Goal: Task Accomplishment & Management: Manage account settings

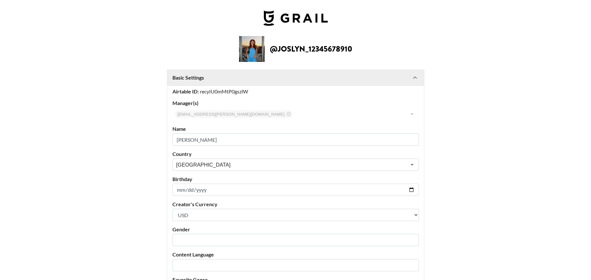
select select "USD"
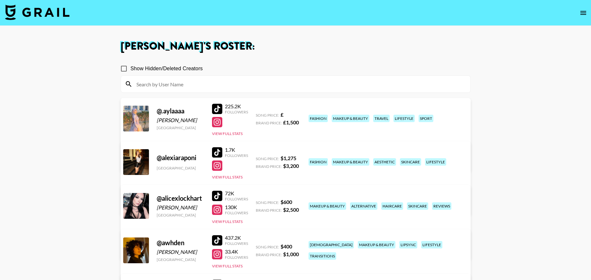
scroll to position [594, 0]
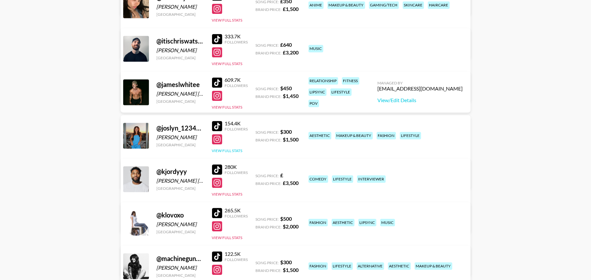
click at [228, 155] on div "@ joslyn_12345678910 Joslyn Pedersen United States 154.4K Followers View Full S…" at bounding box center [296, 153] width 350 height 77
click at [225, 151] on button "View Full Stats" at bounding box center [227, 150] width 31 height 5
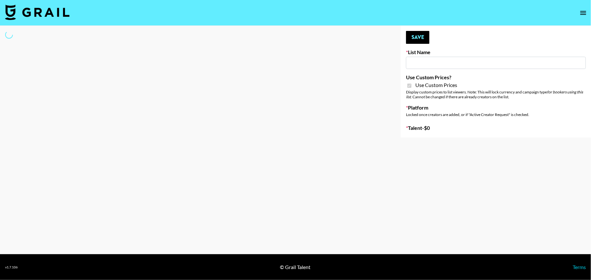
type input "HaruHaru Wonder 15/10"
checkbox input "true"
select select "Brand"
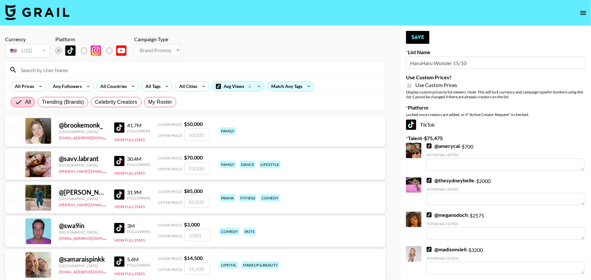
click at [131, 66] on input at bounding box center [199, 70] width 364 height 10
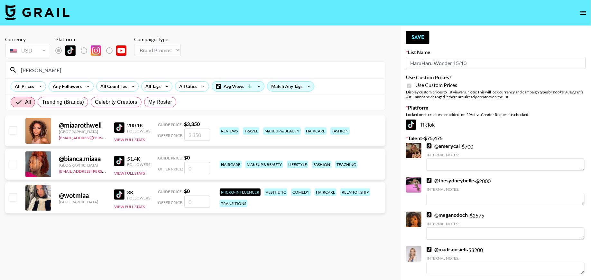
type input "miaa"
click at [16, 132] on input "checkbox" at bounding box center [13, 130] width 8 height 8
checkbox input "true"
drag, startPoint x: 201, startPoint y: 133, endPoint x: 178, endPoint y: 132, distance: 22.9
click at [179, 133] on div "Offer Price: 3350" at bounding box center [184, 134] width 52 height 12
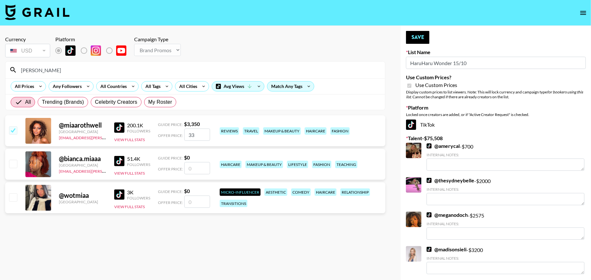
type input "3"
checkbox input "false"
checkbox input "true"
type input "2500"
checkbox input "false"
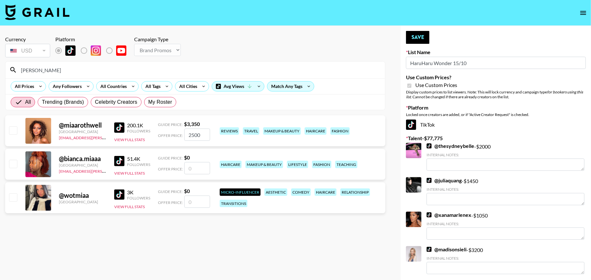
type input "2500"
click at [421, 41] on button "Save" at bounding box center [417, 37] width 23 height 13
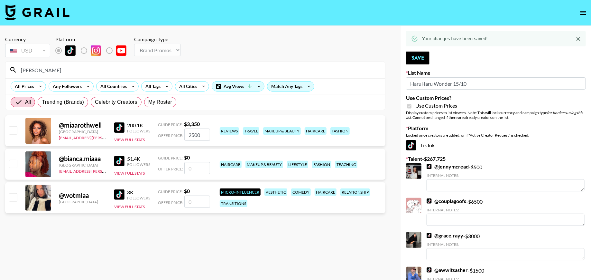
type textarea "Based in Germany"
type textarea "Based in the UK"
type textarea "Based in Germany"
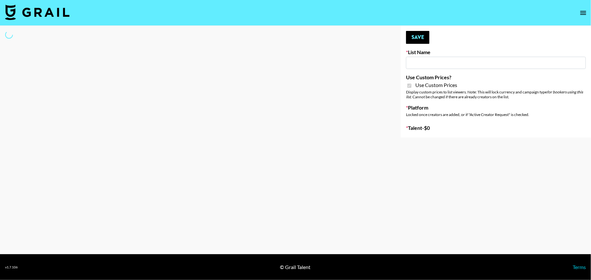
type input "Walmart Fashion"
checkbox input "true"
select select "Brand"
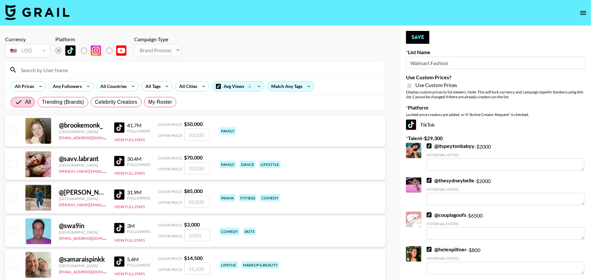
click at [122, 69] on input at bounding box center [199, 70] width 364 height 10
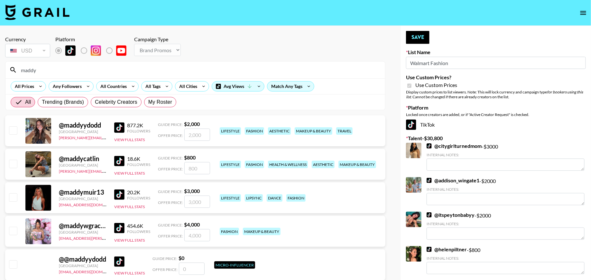
type input "maddy"
click at [8, 229] on div at bounding box center [13, 231] width 10 height 11
click at [11, 231] on input "checkbox" at bounding box center [13, 231] width 8 height 8
checkbox input "true"
type input "4000"
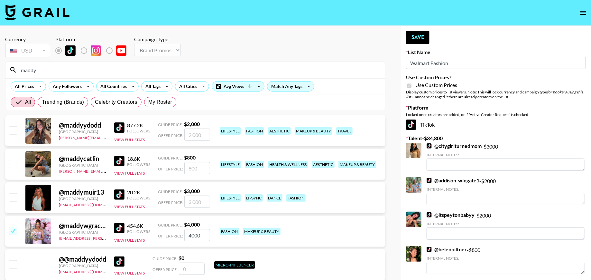
click at [191, 232] on input "4000" at bounding box center [197, 235] width 26 height 12
checkbox input "false"
type input "3"
checkbox input "true"
type input "30"
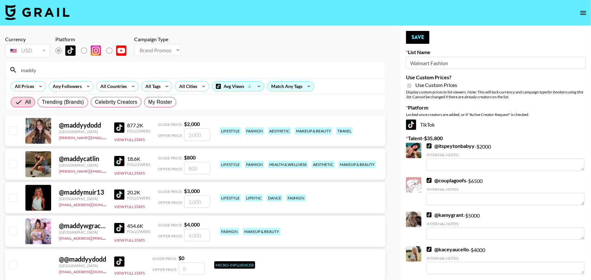
checkbox input "true"
type input "3000"
click at [191, 236] on input "3000" at bounding box center [197, 235] width 26 height 12
checkbox input "false"
type input "2"
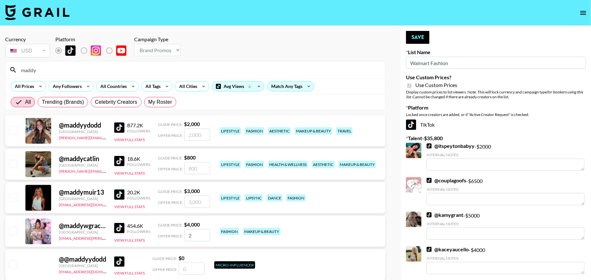
checkbox input "true"
type input "2500"
click at [414, 38] on button "Save" at bounding box center [417, 37] width 23 height 13
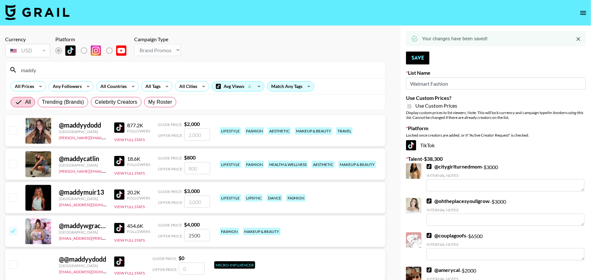
click at [295, 70] on input "maddy" at bounding box center [199, 70] width 364 height 10
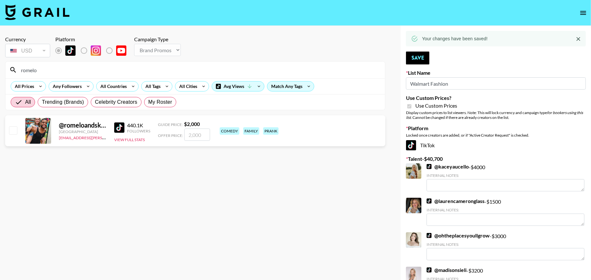
type input "romelo"
click at [15, 131] on input "checkbox" at bounding box center [13, 130] width 8 height 8
checkbox input "true"
type input "2000"
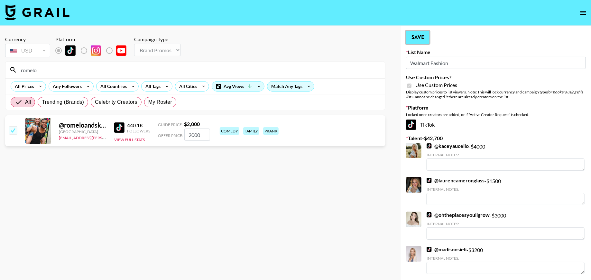
click at [415, 36] on button "Save" at bounding box center [417, 37] width 23 height 13
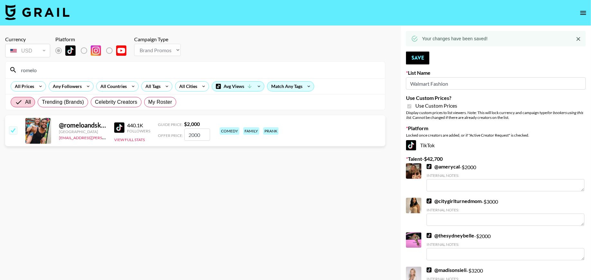
click at [23, 69] on input "romelo" at bounding box center [199, 70] width 364 height 10
type input "joslyn"
click at [13, 135] on div at bounding box center [13, 130] width 10 height 11
click at [11, 129] on input "checkbox" at bounding box center [13, 130] width 8 height 8
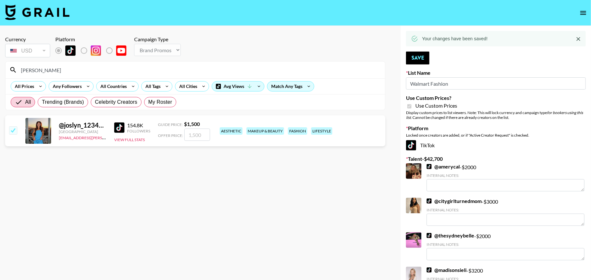
checkbox input "true"
type input "1500"
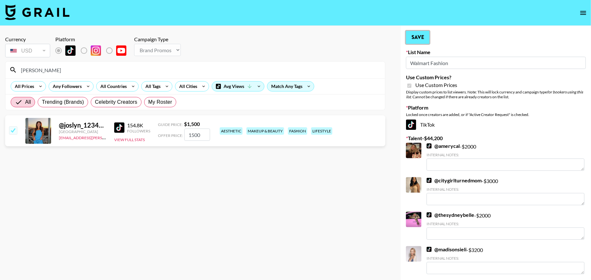
click at [419, 33] on button "Save" at bounding box center [417, 37] width 23 height 13
